Goal: Task Accomplishment & Management: Complete application form

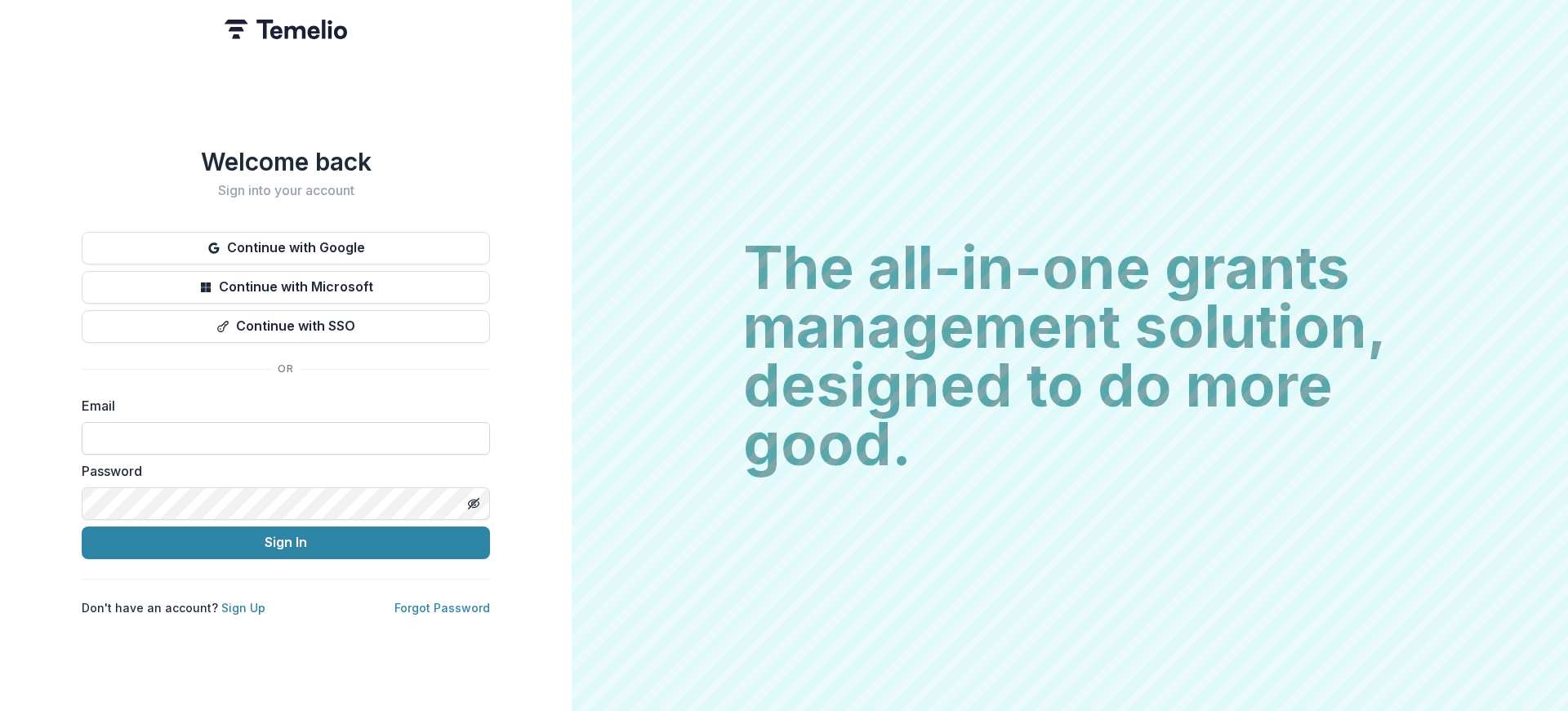
click at [280, 433] on input at bounding box center [286, 438] width 409 height 33
type input "**********"
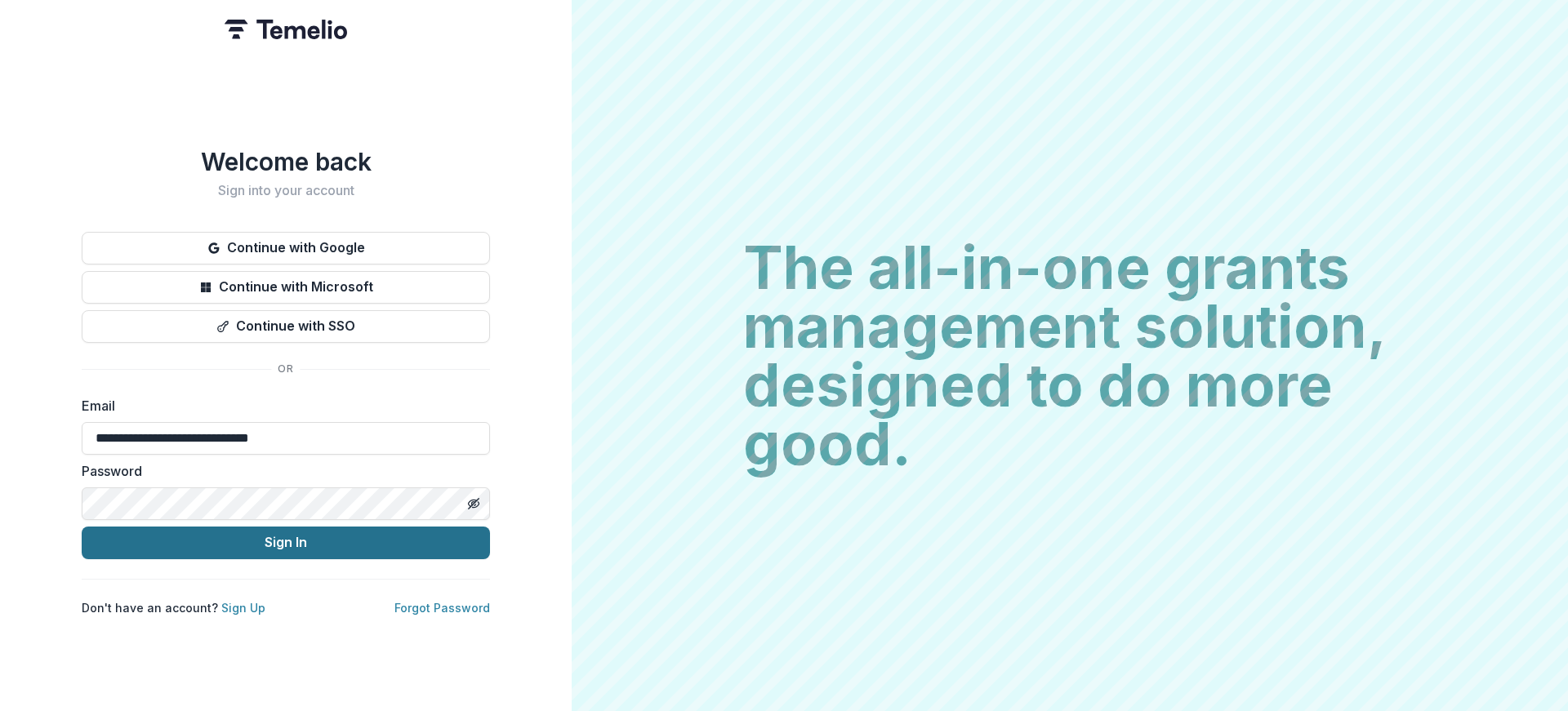
click at [282, 542] on button "Sign In" at bounding box center [286, 542] width 409 height 33
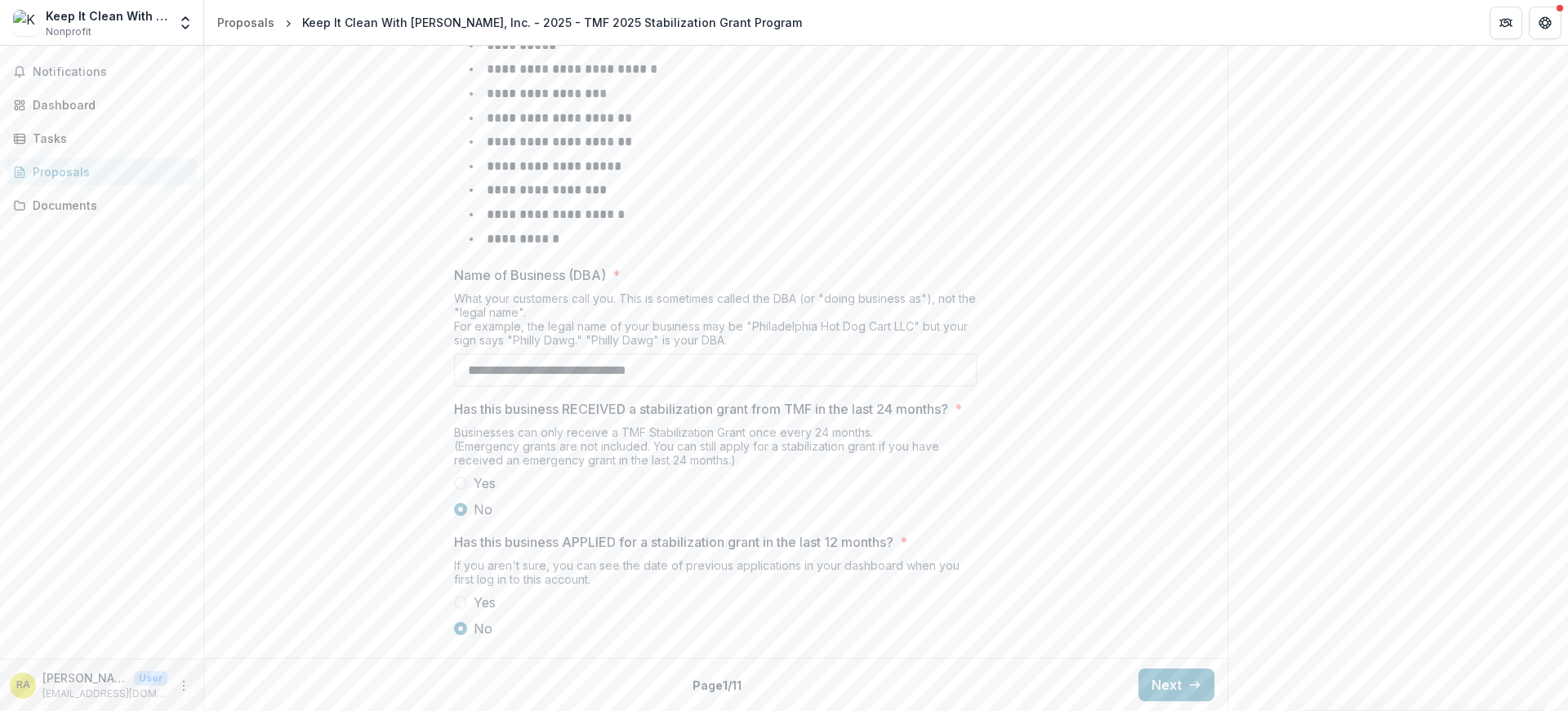
scroll to position [693, 0]
click at [1158, 684] on button "Next" at bounding box center [1176, 685] width 76 height 33
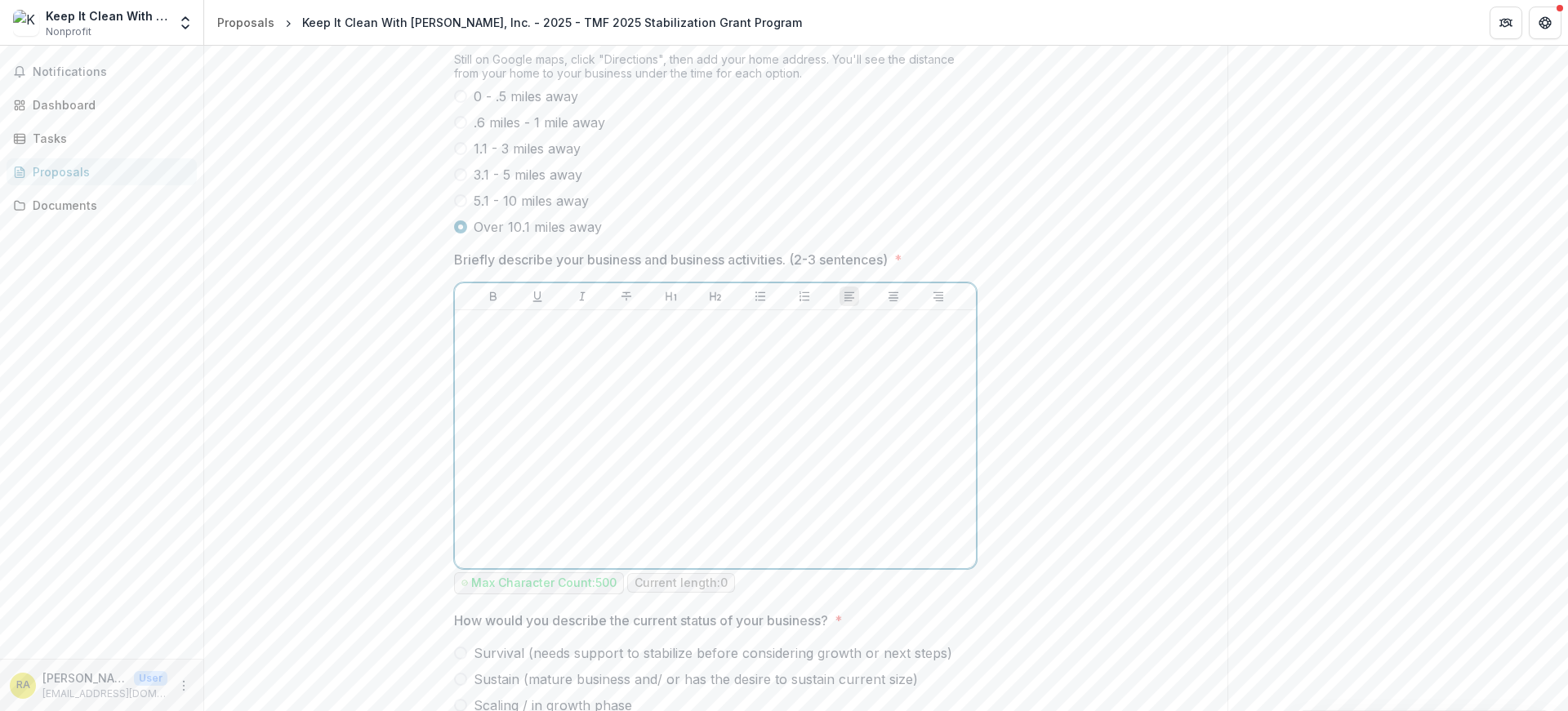
click at [531, 335] on p at bounding box center [715, 325] width 508 height 18
click at [806, 335] on p "**********" at bounding box center [715, 325] width 508 height 18
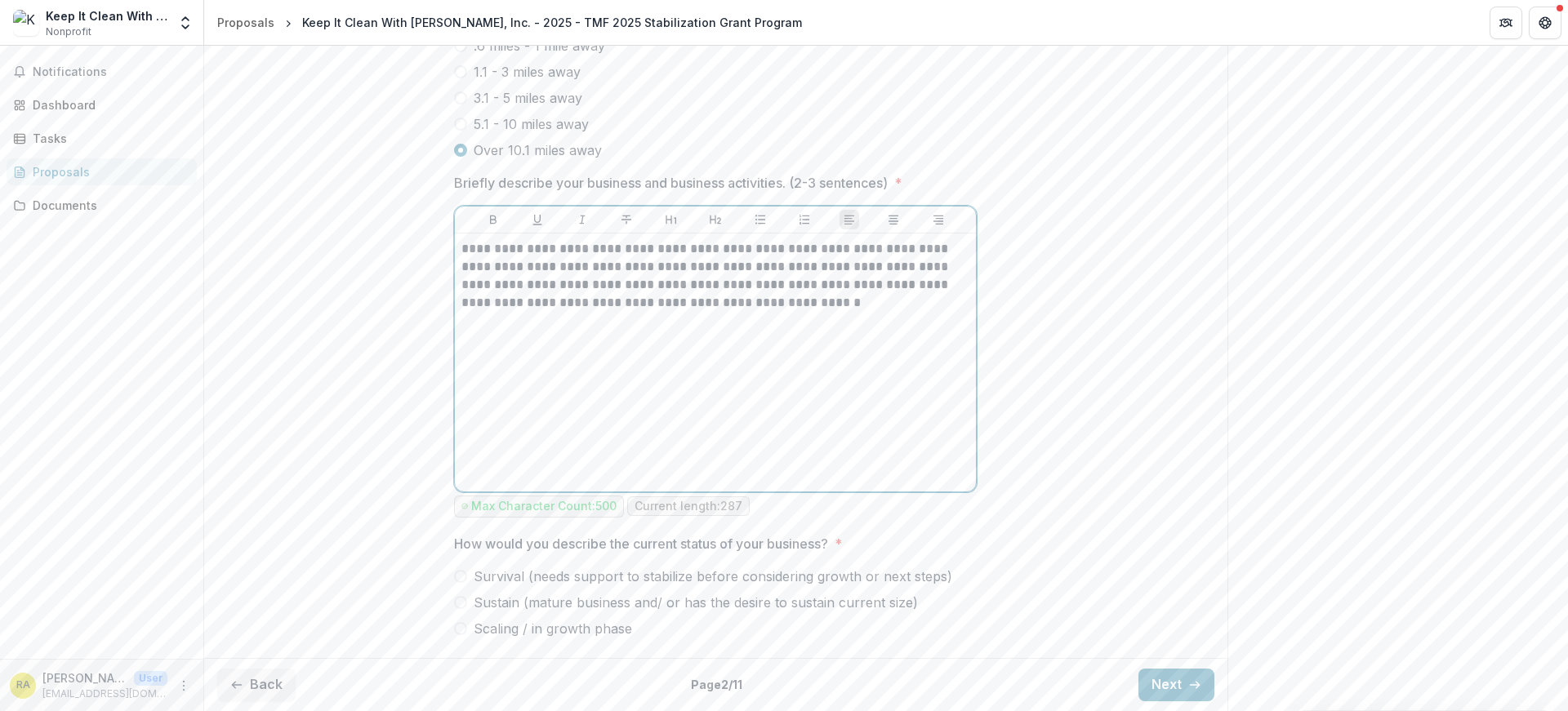
scroll to position [832, 0]
click at [454, 628] on span at bounding box center [461, 629] width 13 height 13
click at [1180, 686] on button "Next" at bounding box center [1176, 685] width 76 height 33
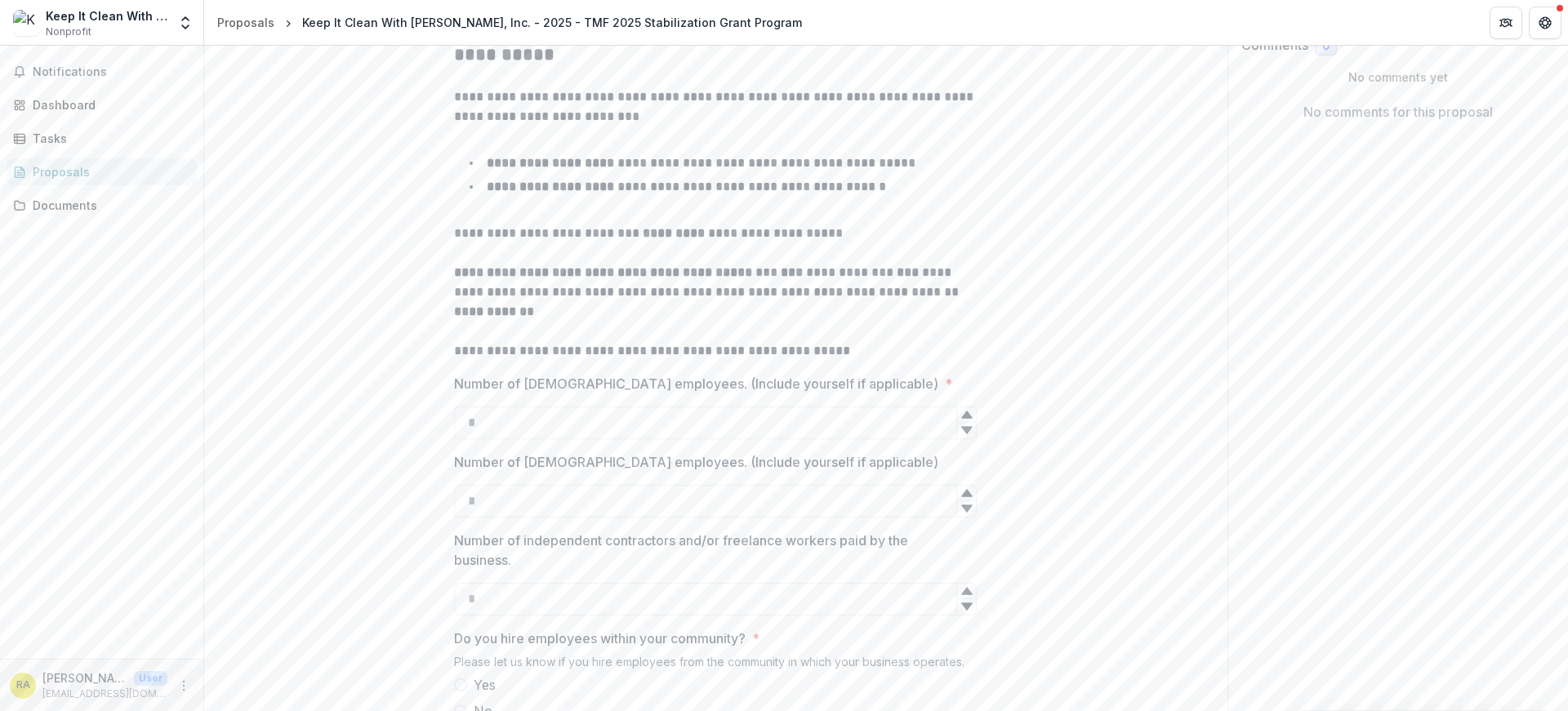
scroll to position [327, 0]
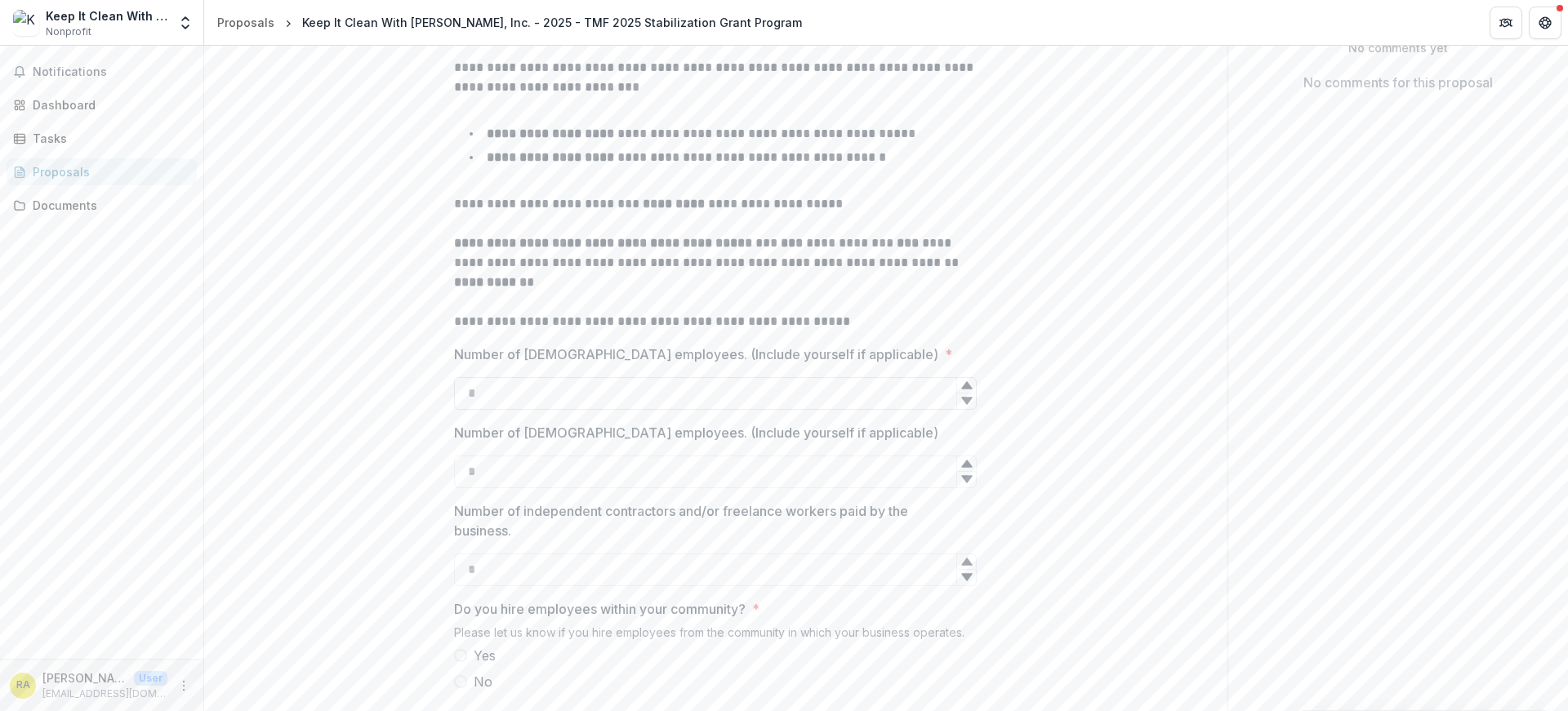
click at [478, 410] on input "Number of [DEMOGRAPHIC_DATA] employees. (Include yourself if applicable) *" at bounding box center [715, 394] width 523 height 33
type input "*"
click at [519, 489] on input "Number of [DEMOGRAPHIC_DATA] employees. (Include yourself if applicable)" at bounding box center [715, 472] width 523 height 33
type input "*"
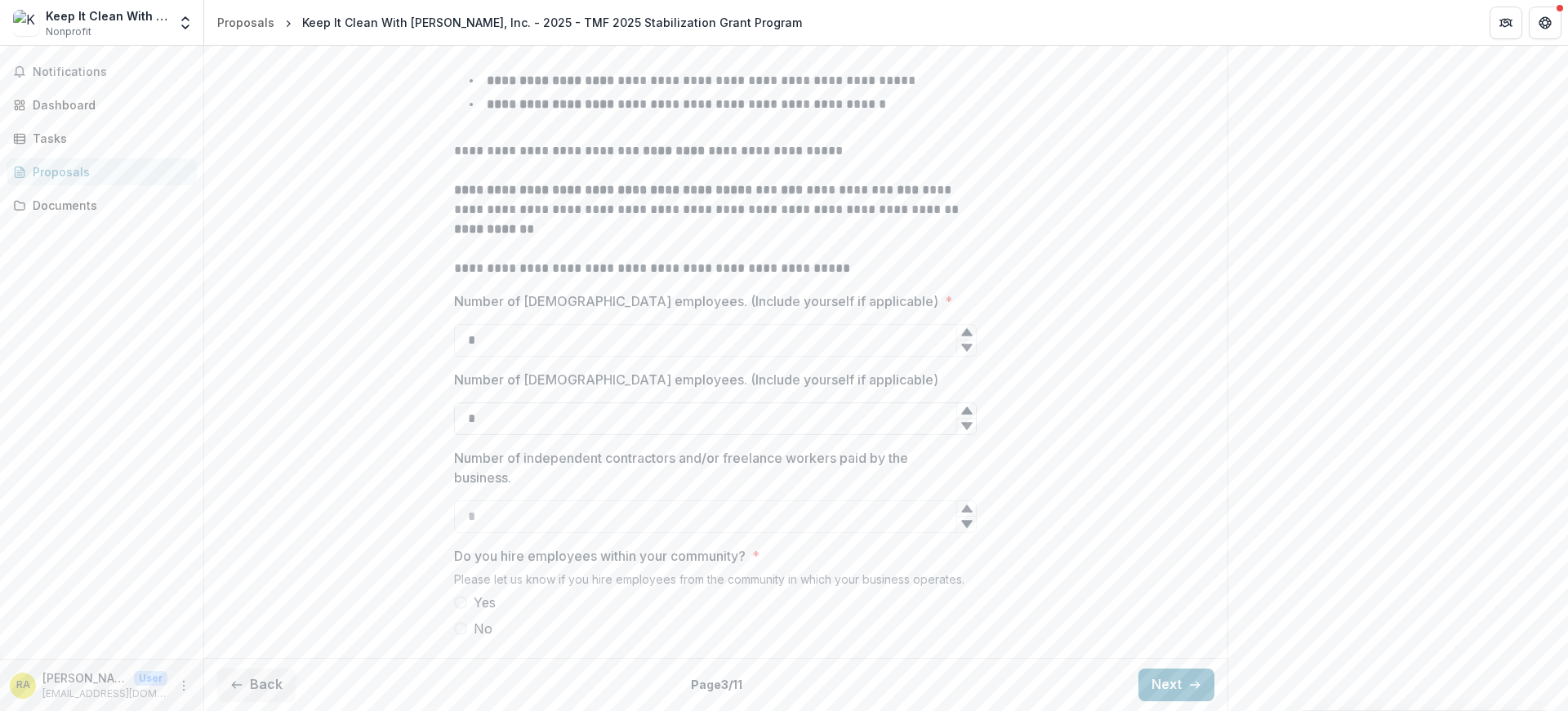
scroll to position [442, 0]
type input "*"
click at [460, 602] on span at bounding box center [461, 603] width 13 height 13
click at [1188, 679] on icon "button" at bounding box center [1195, 686] width 13 height 13
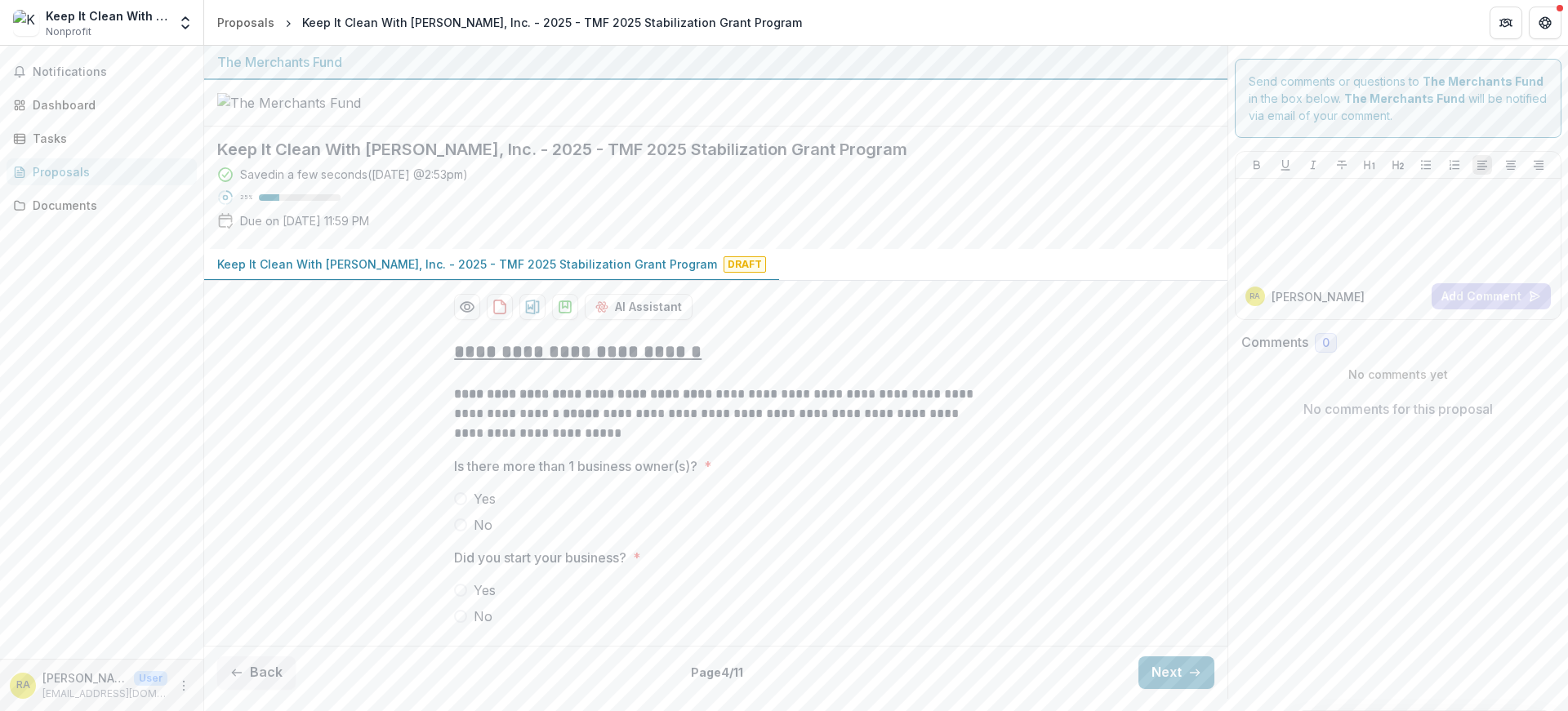
scroll to position [50, 0]
click at [464, 531] on span at bounding box center [461, 525] width 13 height 13
click at [457, 597] on span at bounding box center [461, 590] width 13 height 13
click at [1172, 686] on button "Next" at bounding box center [1176, 672] width 76 height 33
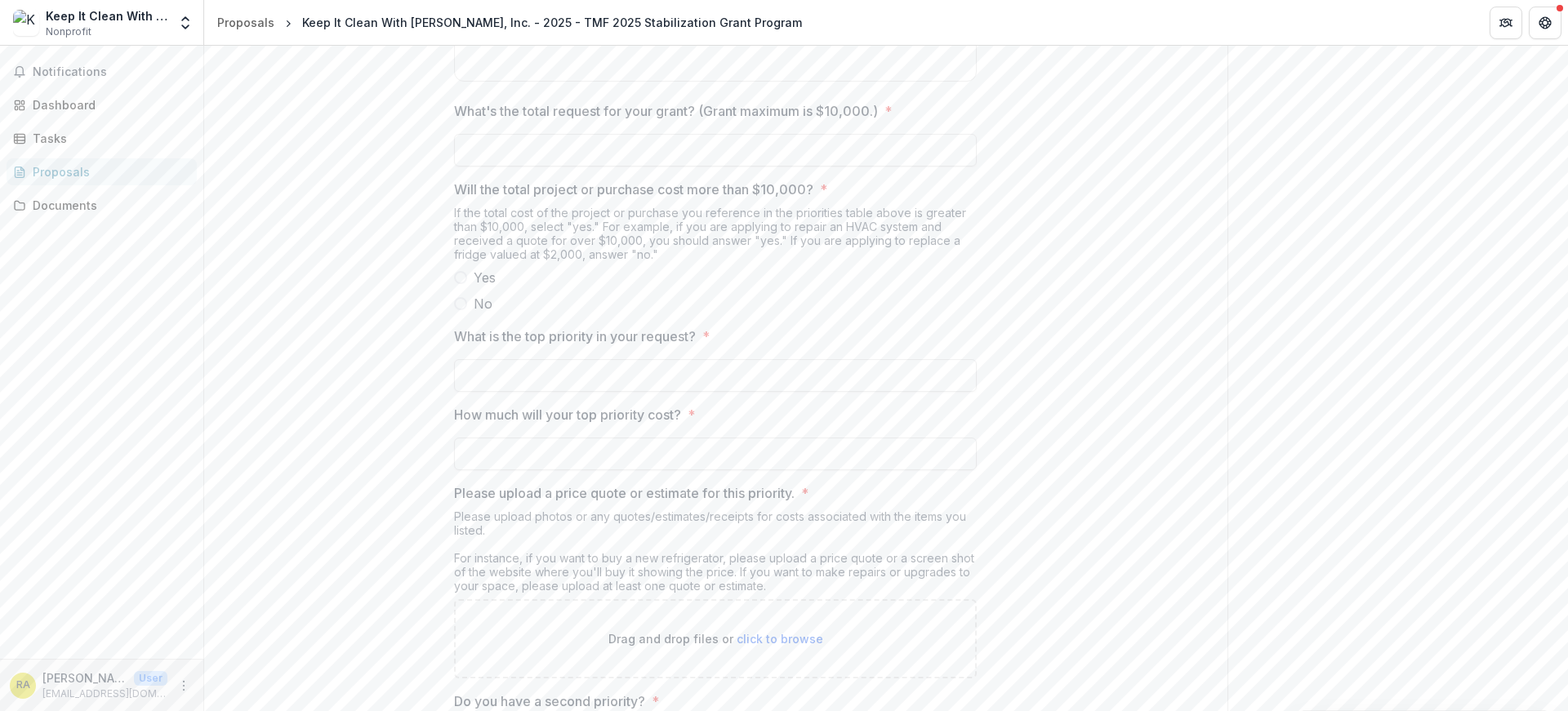
scroll to position [1356, 0]
